Goal: Transaction & Acquisition: Subscribe to service/newsletter

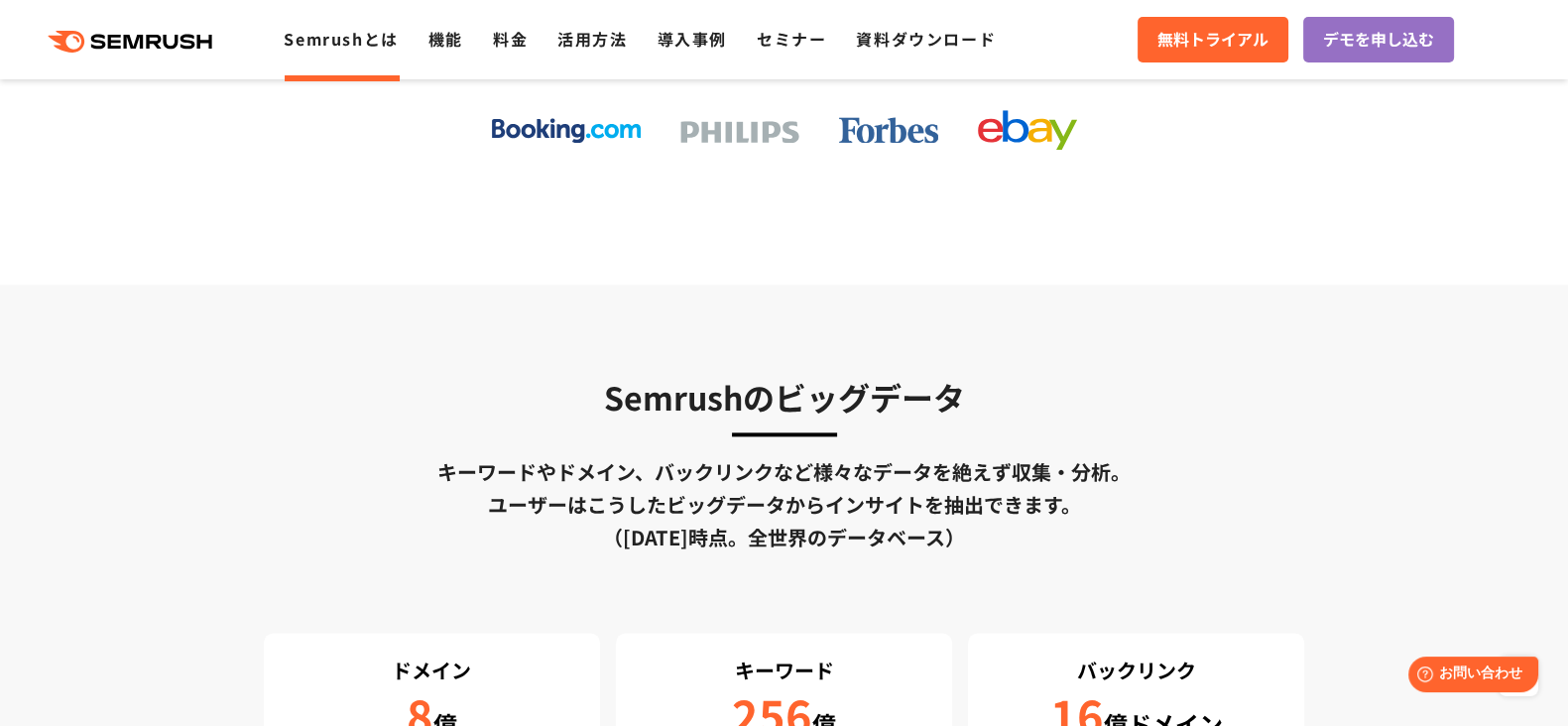
scroll to position [3247, 0]
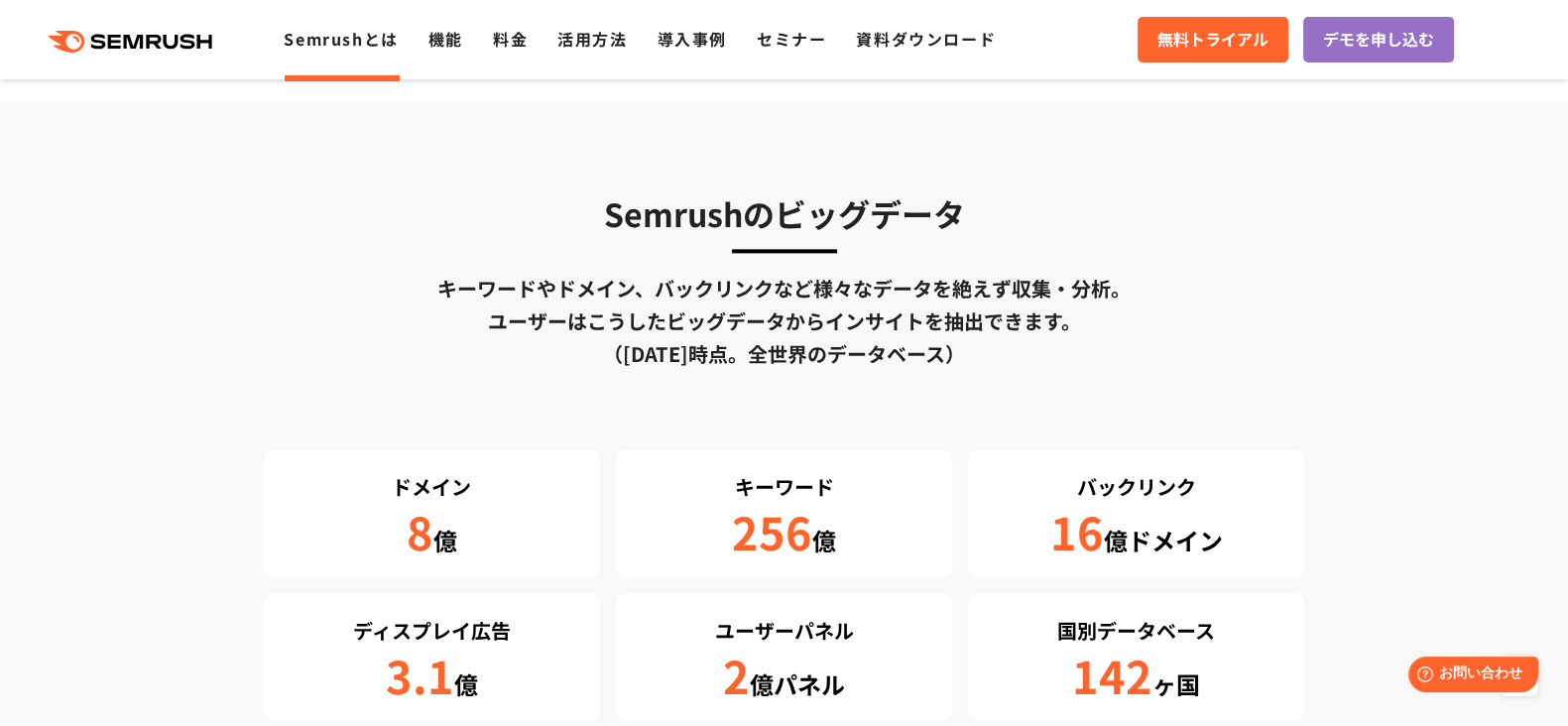
click at [502, 58] on div ".cls {fill: #FF642D;} .cls {fill: #FF642D;} Semrushとは 機能 料金 活用方法 導入事例 セミナー 資料ダウ…" at bounding box center [784, 40] width 1568 height 60
click at [516, 47] on link "料金" at bounding box center [510, 39] width 35 height 24
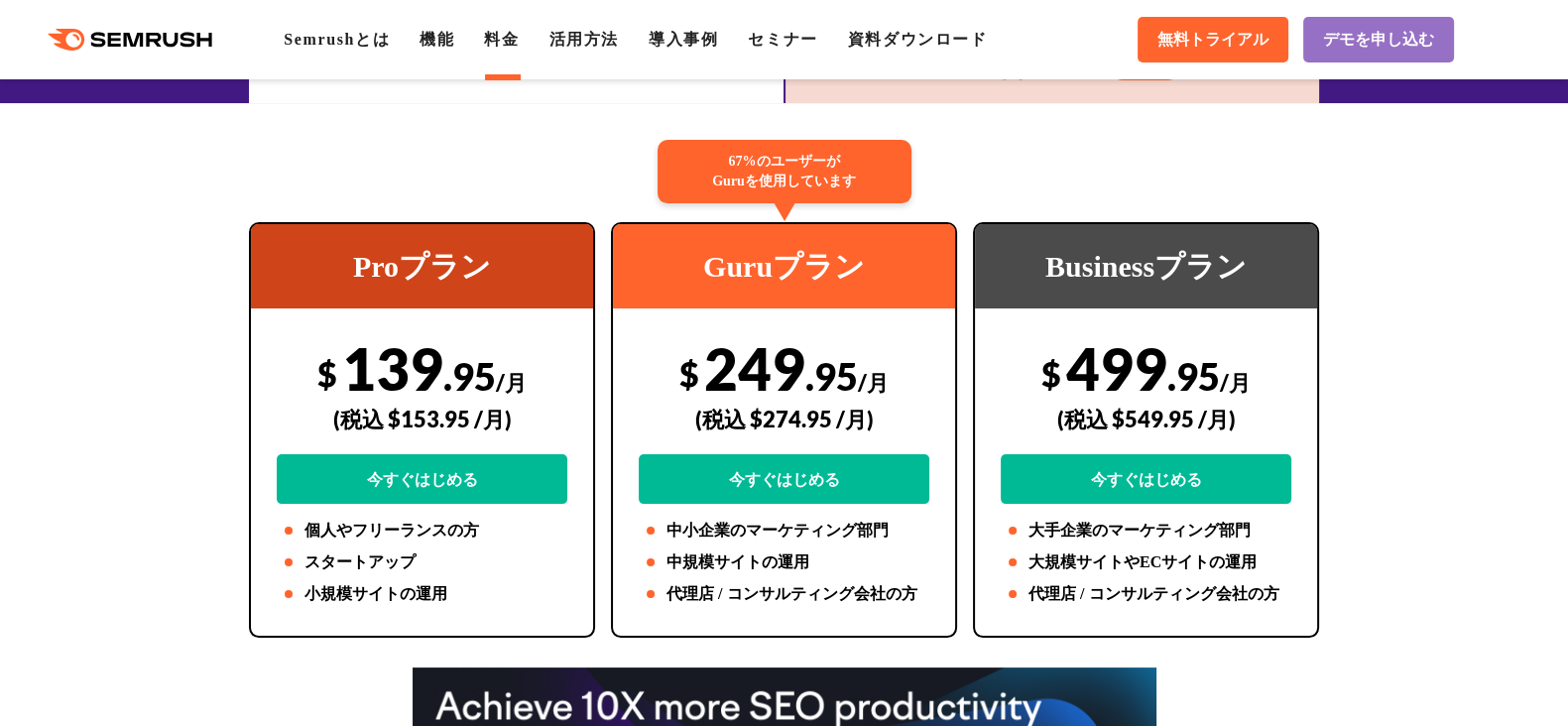
scroll to position [495, 0]
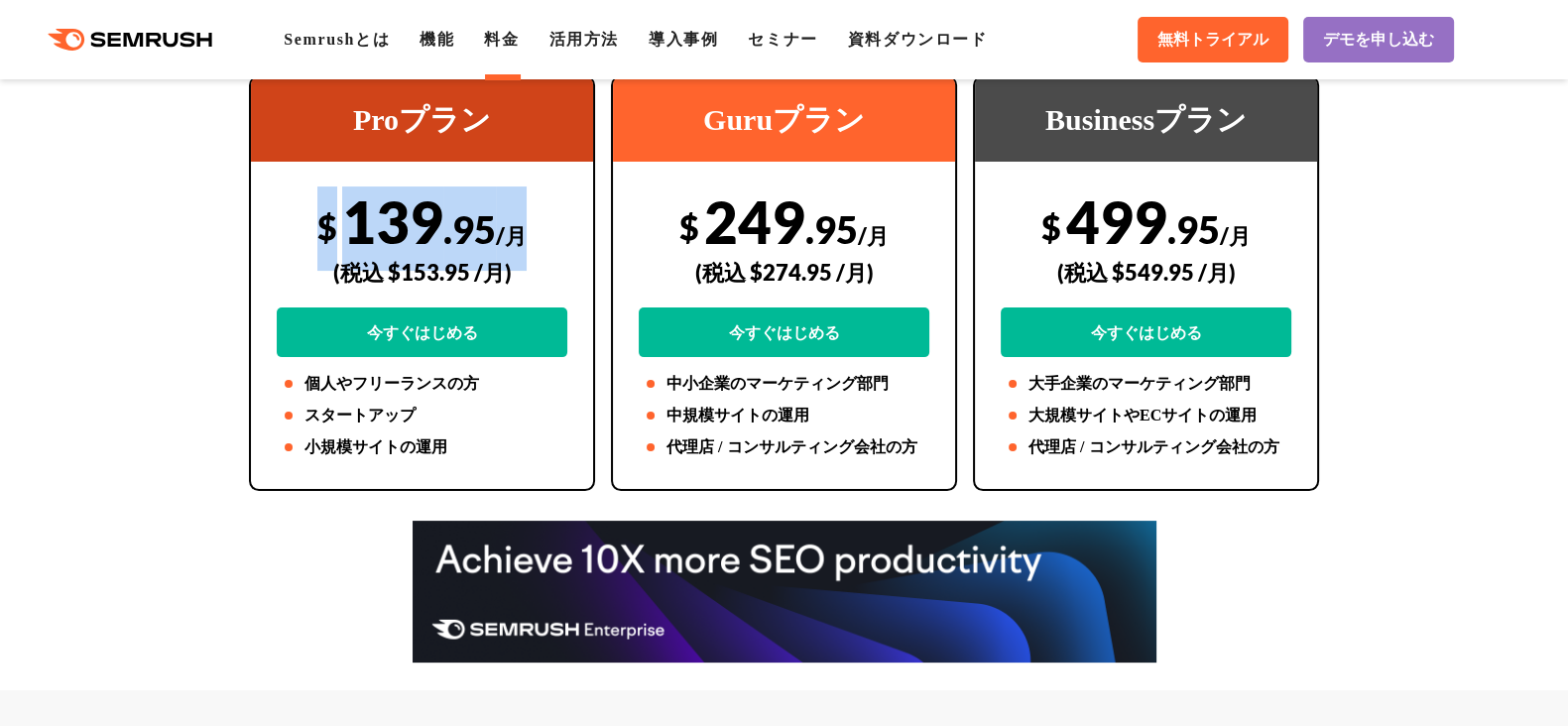
drag, startPoint x: 527, startPoint y: 230, endPoint x: 311, endPoint y: 228, distance: 215.2
click at [311, 228] on div "$ 139 .95 /月 (税込 $153.95 /月) 今すぐはじめる" at bounding box center [422, 271] width 291 height 171
copy div "$ 139 .95 /月"
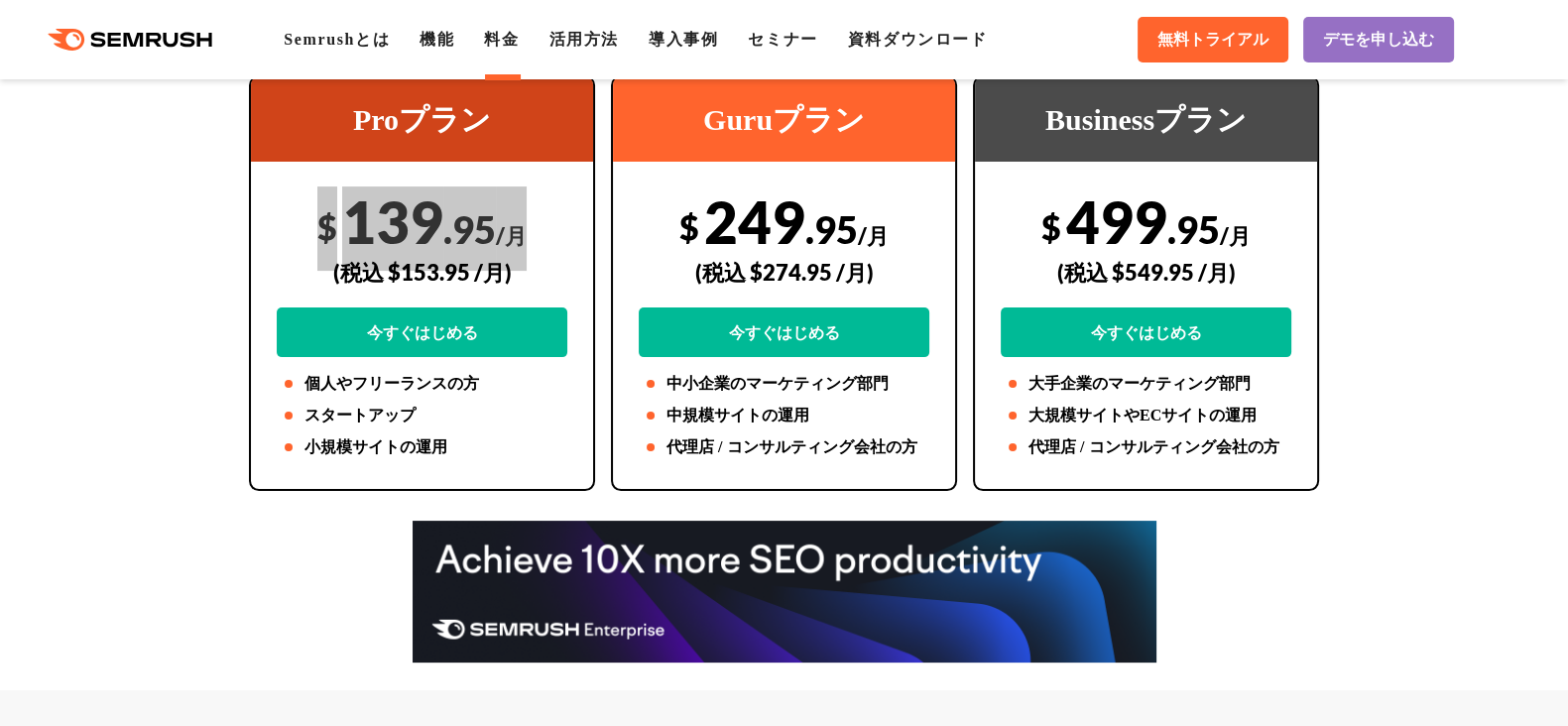
scroll to position [123, 0]
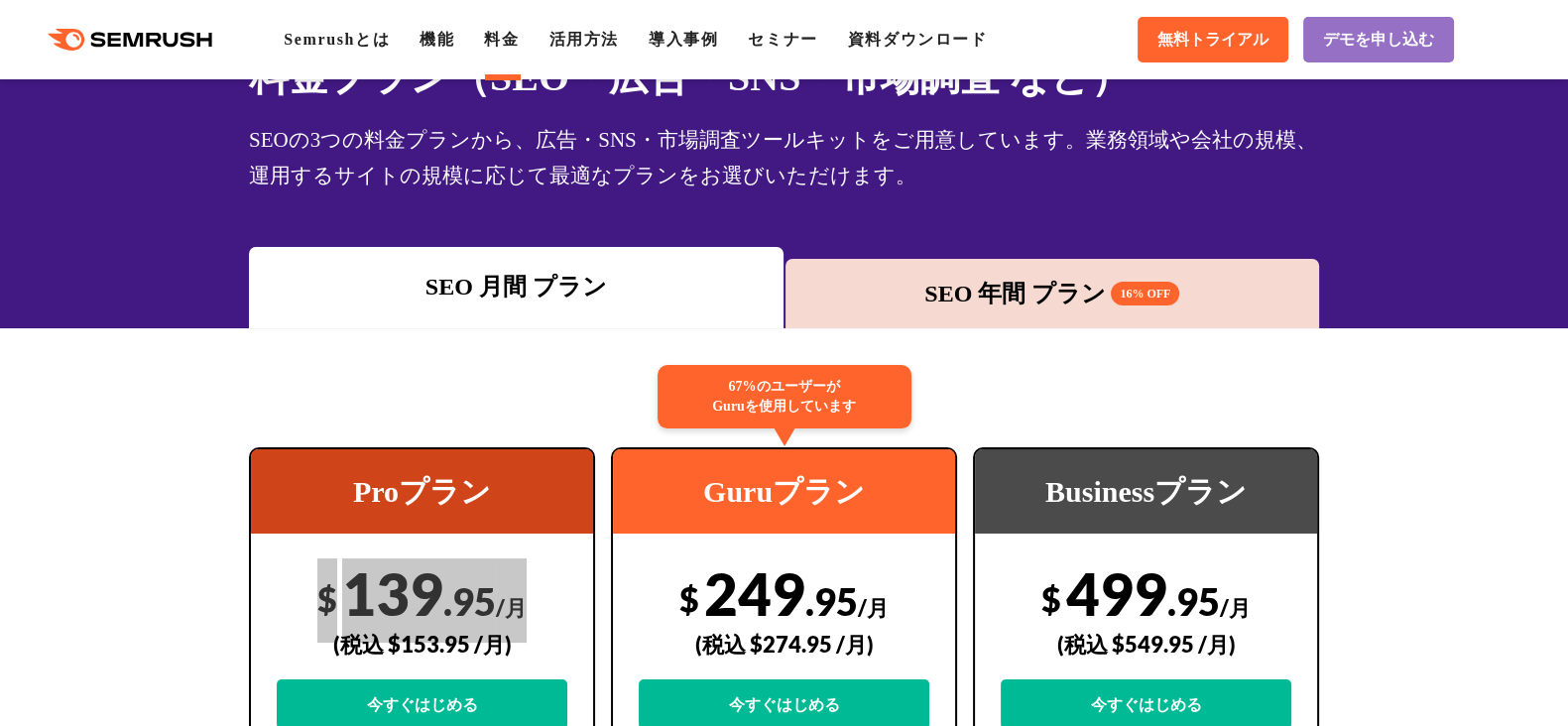
click at [939, 303] on div "SEO 年間 プラン 16% OFF" at bounding box center [1052, 294] width 515 height 36
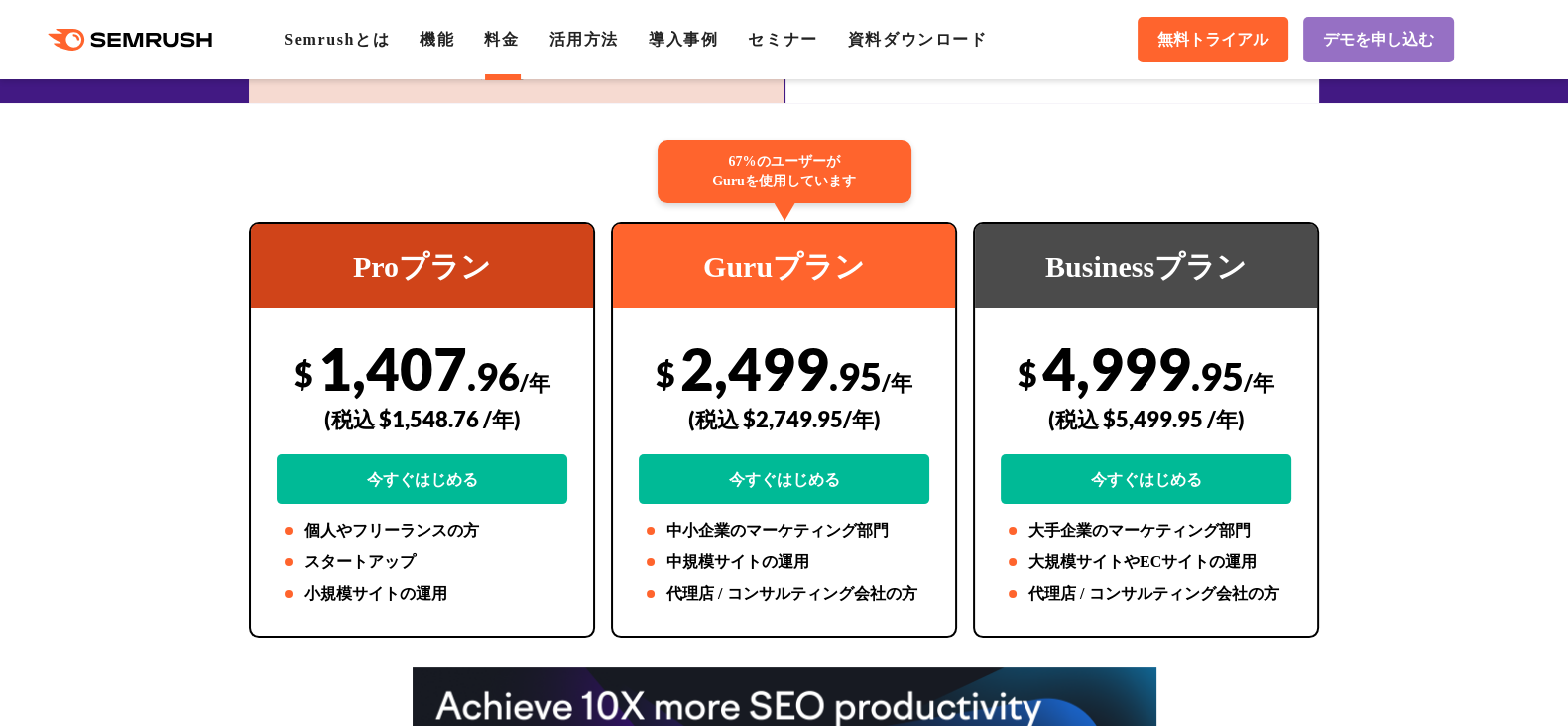
scroll to position [372, 0]
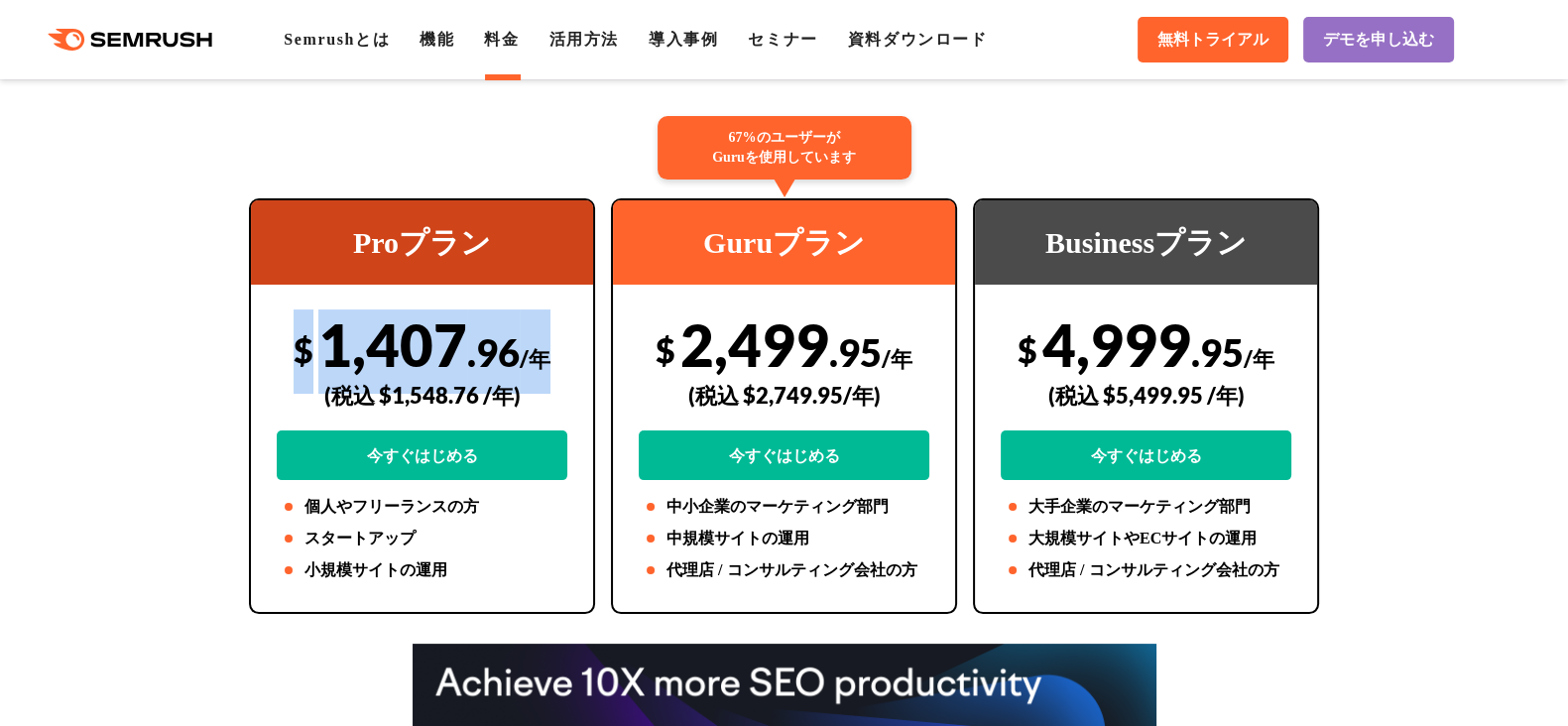
drag, startPoint x: 560, startPoint y: 356, endPoint x: 287, endPoint y: 337, distance: 274.4
click at [287, 337] on div "$ 1,407 .96 /年 (税込 $1,548.76 /年) 今すぐはじめる" at bounding box center [422, 394] width 291 height 171
copy div "$ 1,407 .96 /年"
